Goal: Transaction & Acquisition: Purchase product/service

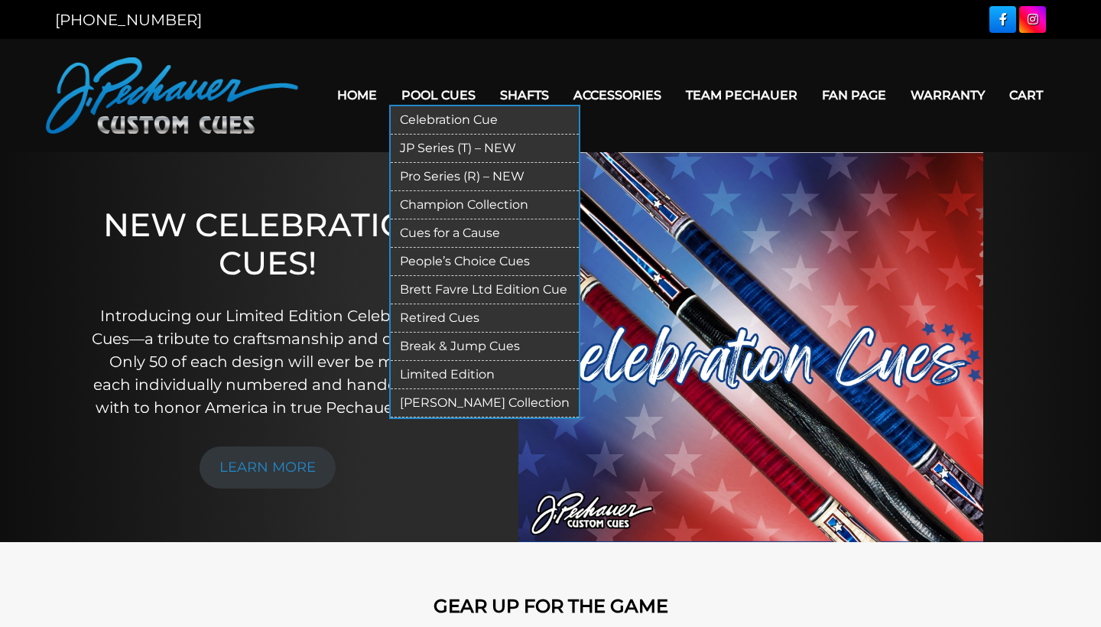
click at [422, 346] on link "Break & Jump Cues" at bounding box center [485, 347] width 188 height 28
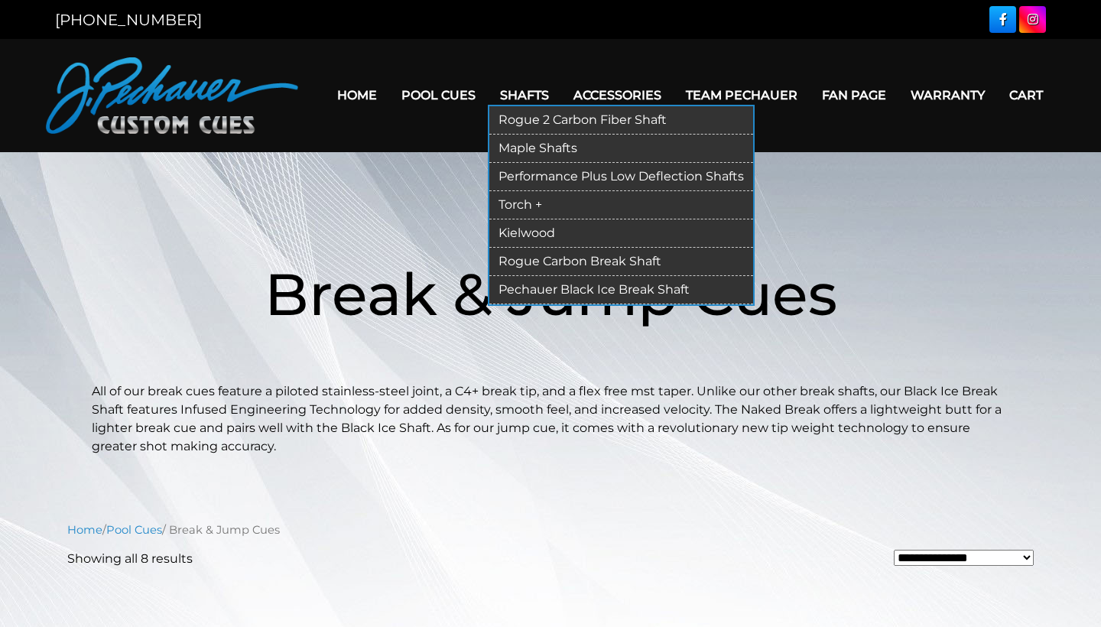
click at [527, 120] on link "Rogue 2 Carbon Fiber Shaft" at bounding box center [622, 120] width 264 height 28
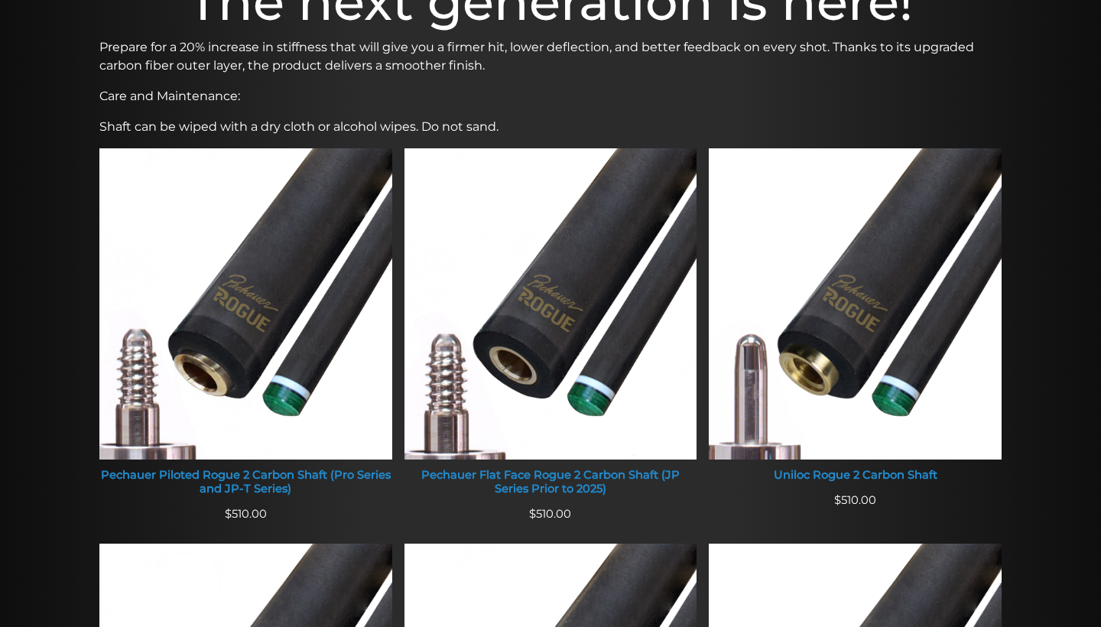
scroll to position [543, 0]
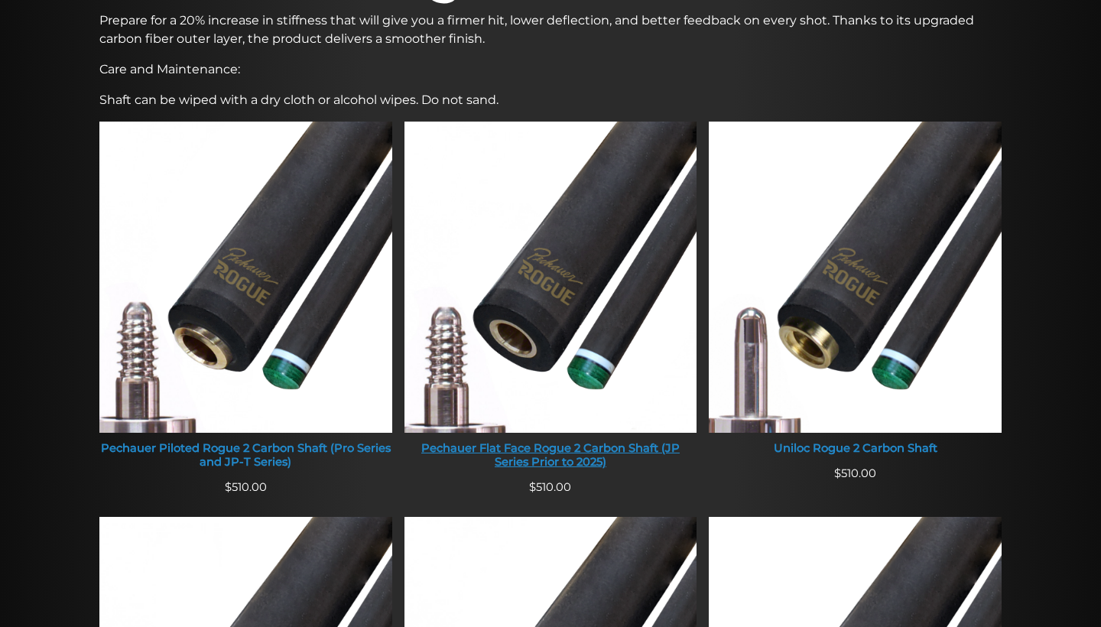
click at [558, 281] on img at bounding box center [551, 277] width 293 height 311
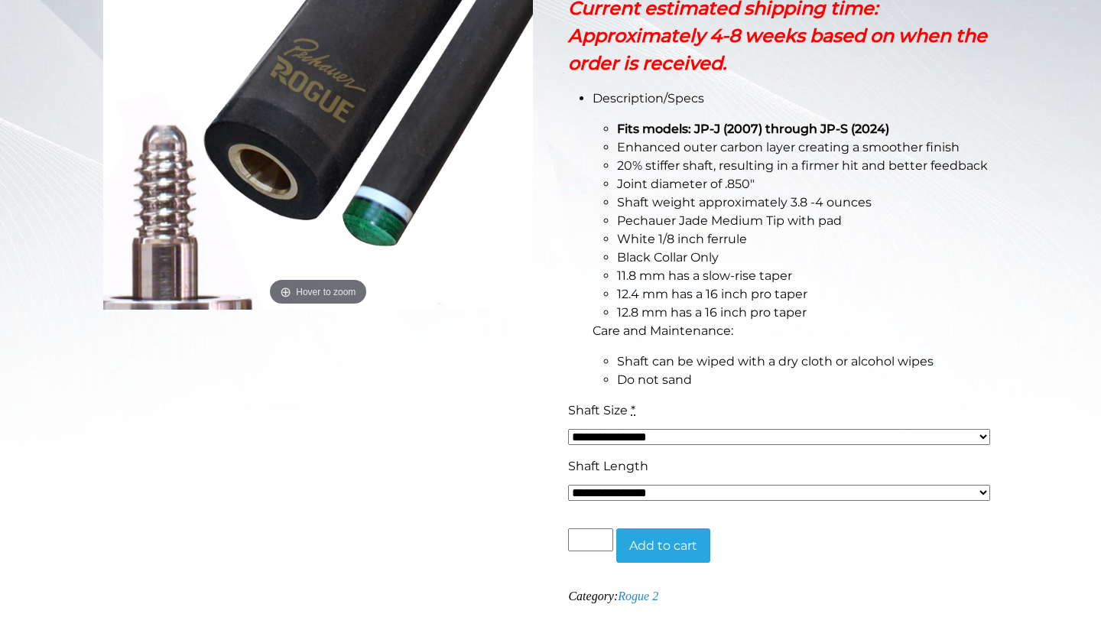
scroll to position [432, 0]
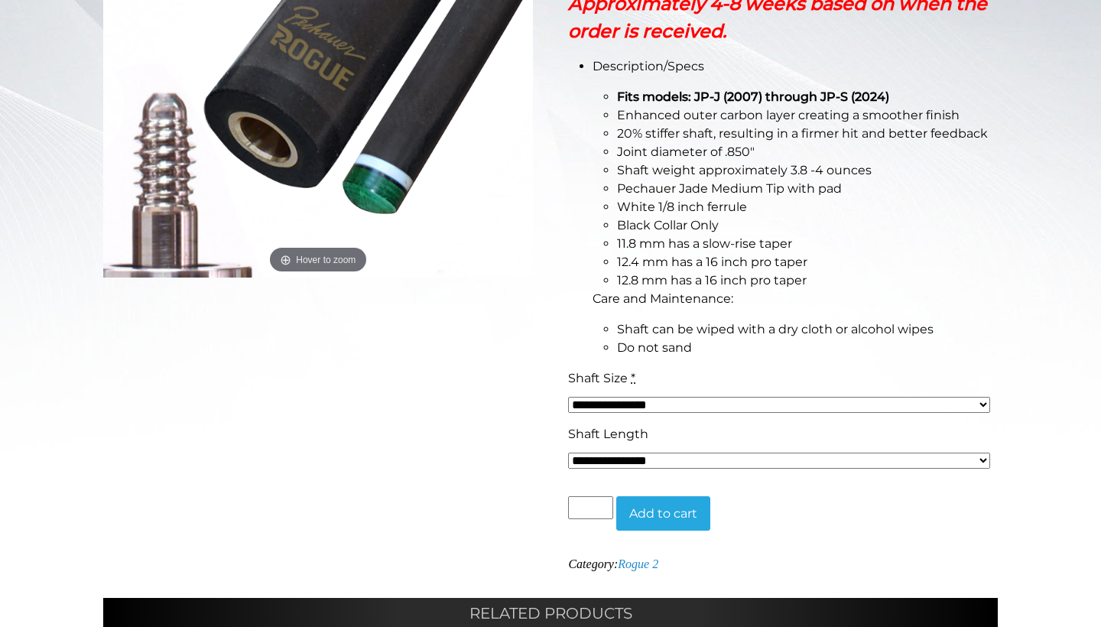
select select "*****"
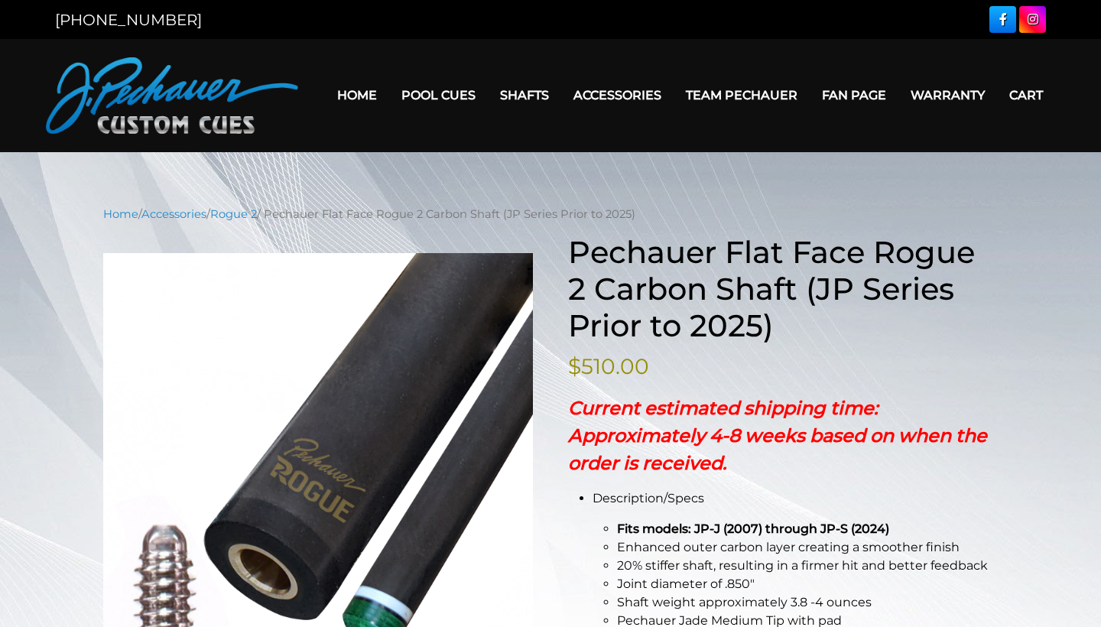
scroll to position [0, 0]
